Goal: Task Accomplishment & Management: Use online tool/utility

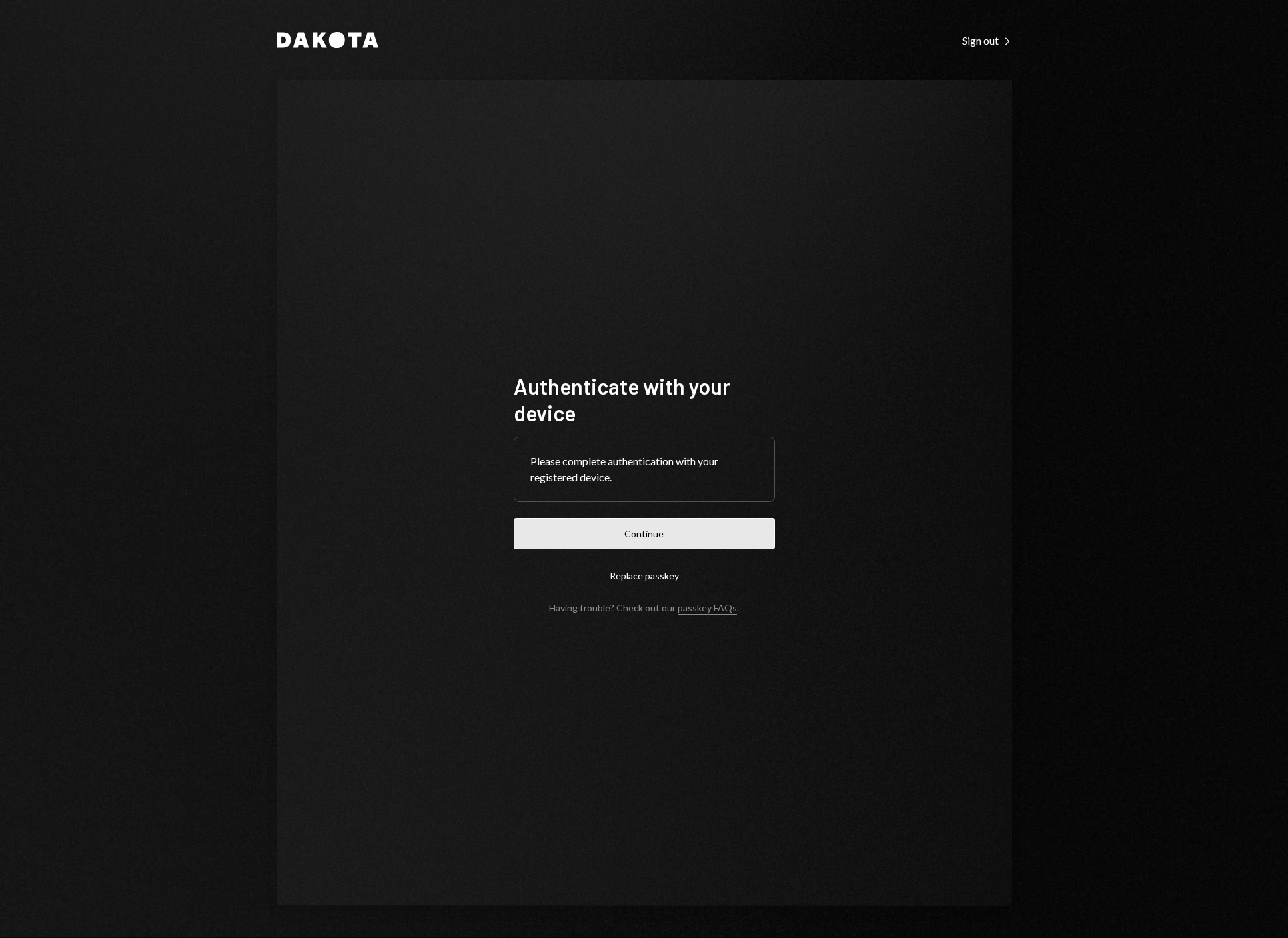
click at [637, 525] on button "Continue" at bounding box center [644, 533] width 261 height 31
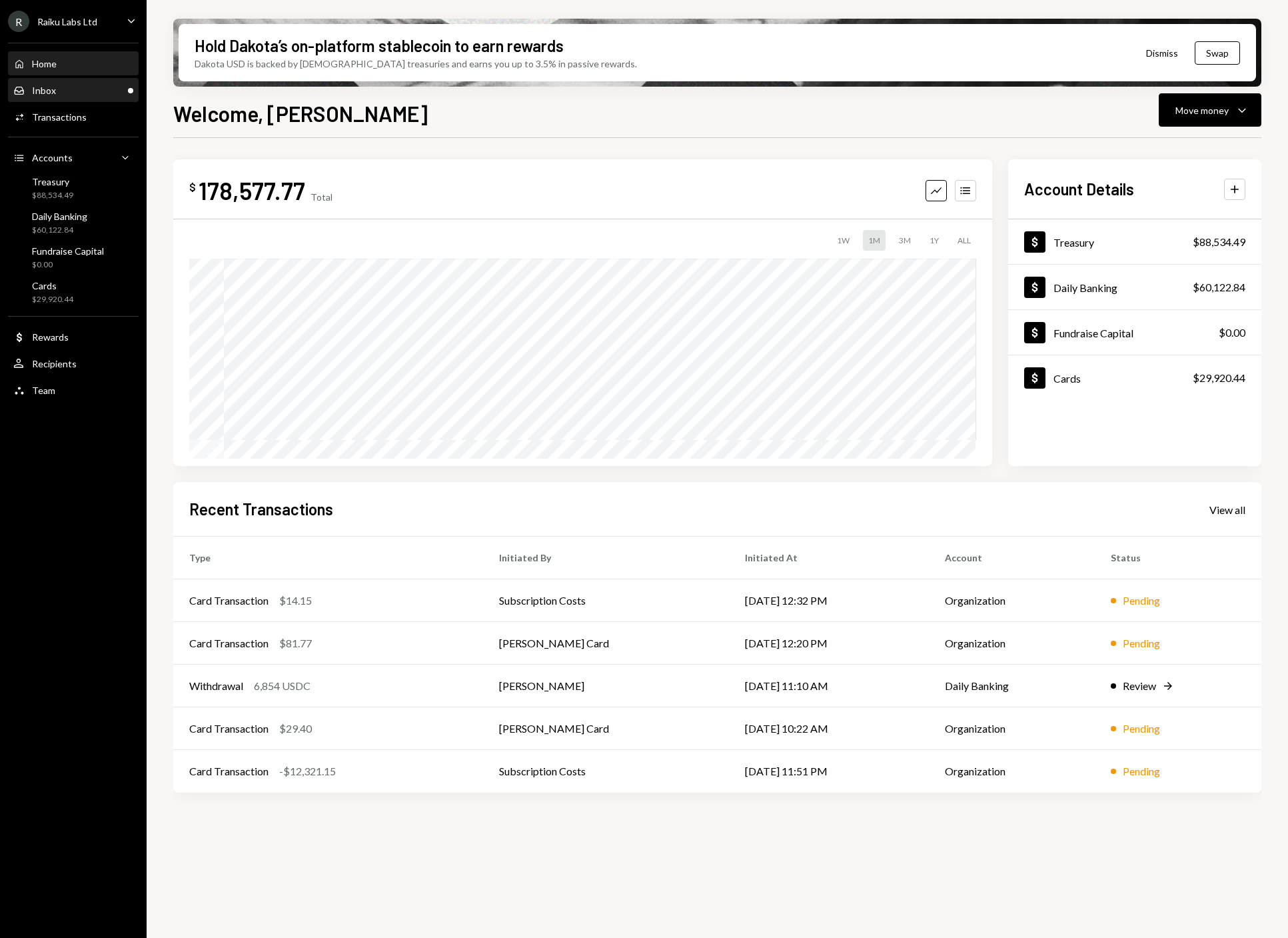
click at [74, 91] on div "Inbox Inbox" at bounding box center [74, 91] width 120 height 12
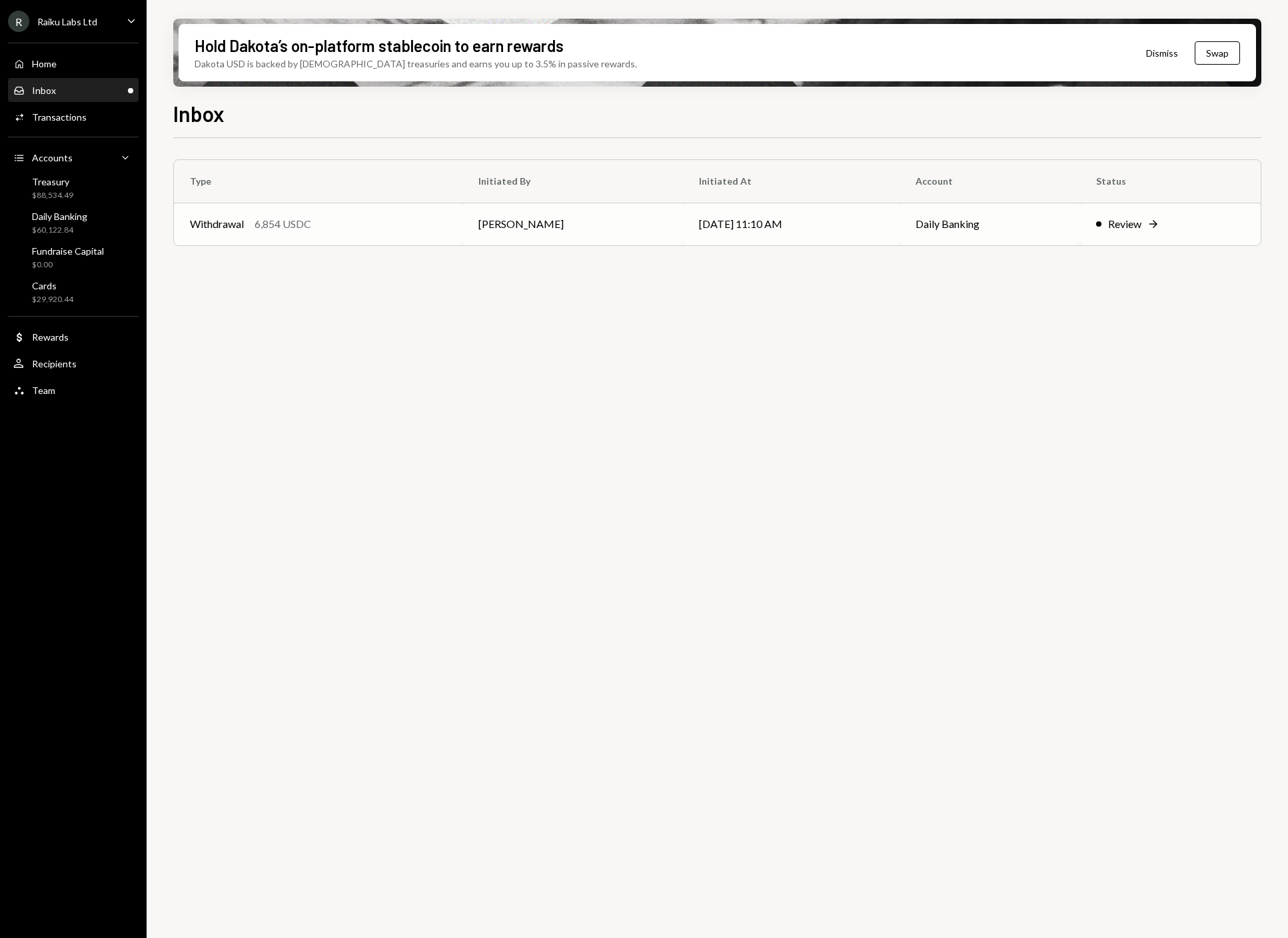
click at [505, 232] on td "[PERSON_NAME]" at bounding box center [572, 224] width 220 height 43
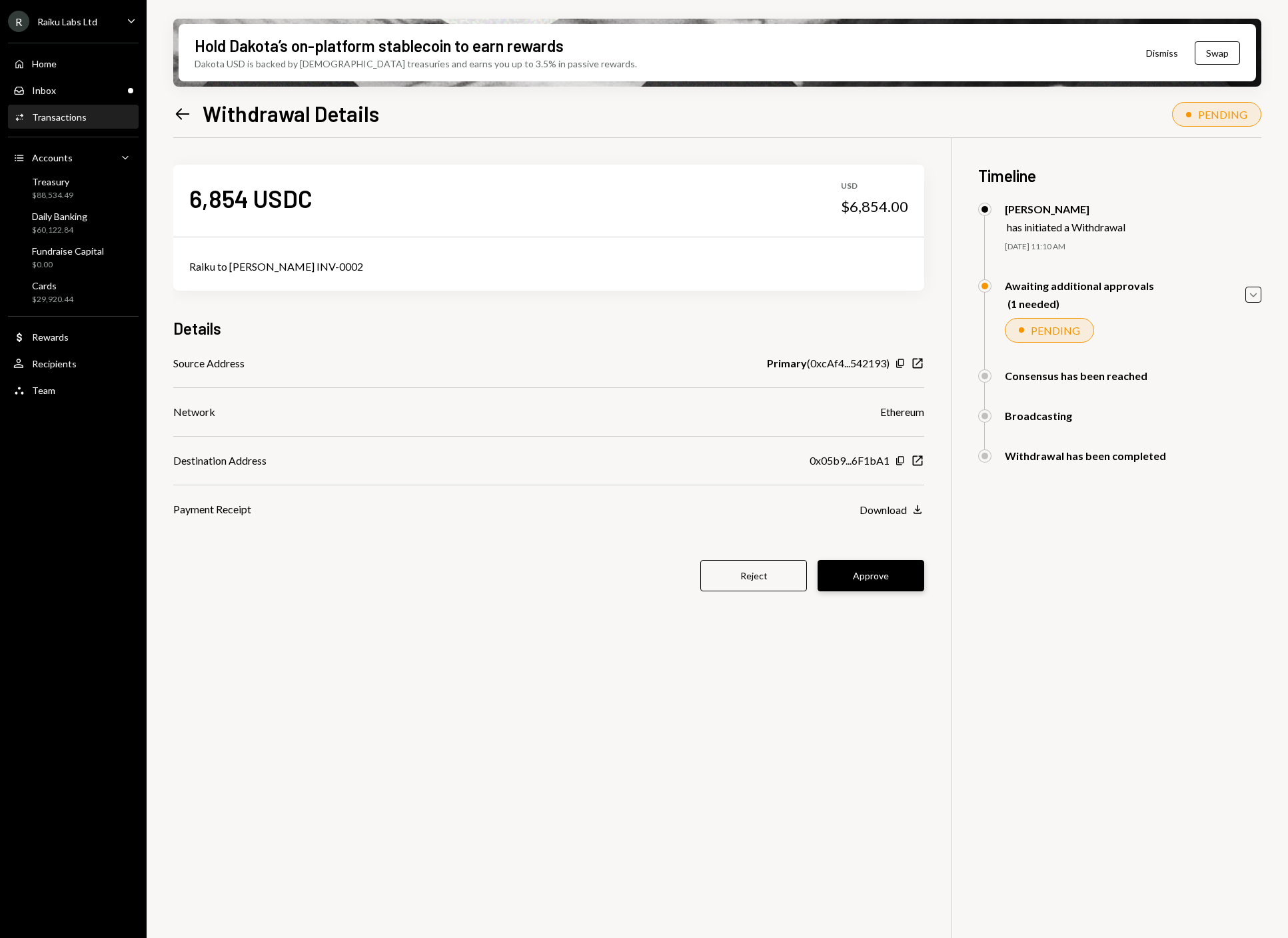
click at [904, 573] on button "Approve" at bounding box center [871, 576] width 106 height 31
